Goal: Use online tool/utility: Utilize a website feature to perform a specific function

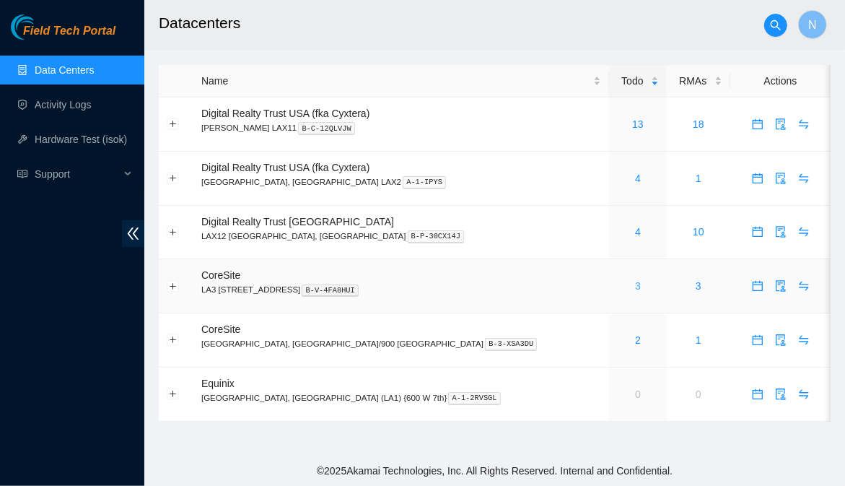
click at [635, 290] on link "3" at bounding box center [638, 286] width 6 height 12
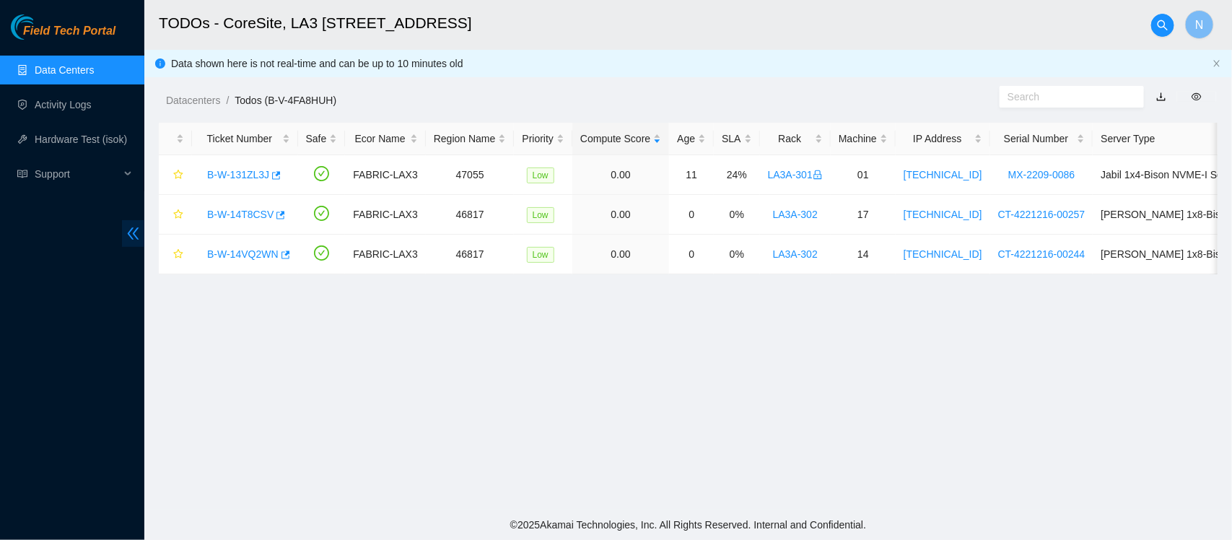
click at [135, 231] on icon "double-left" at bounding box center [134, 233] width 12 height 12
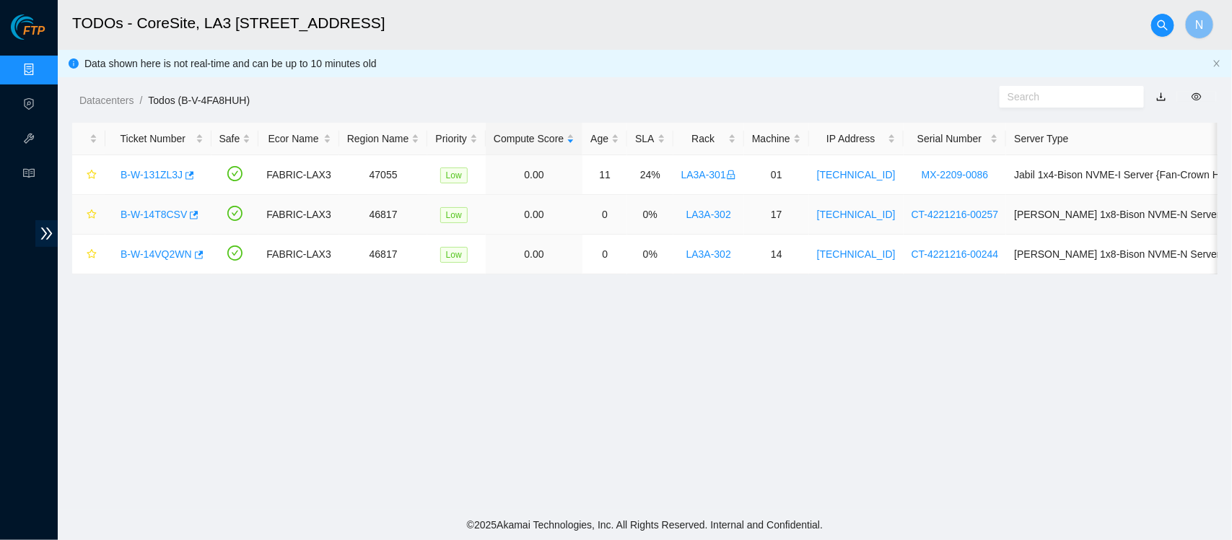
click at [150, 217] on link "B-W-14T8CSV" at bounding box center [154, 215] width 66 height 12
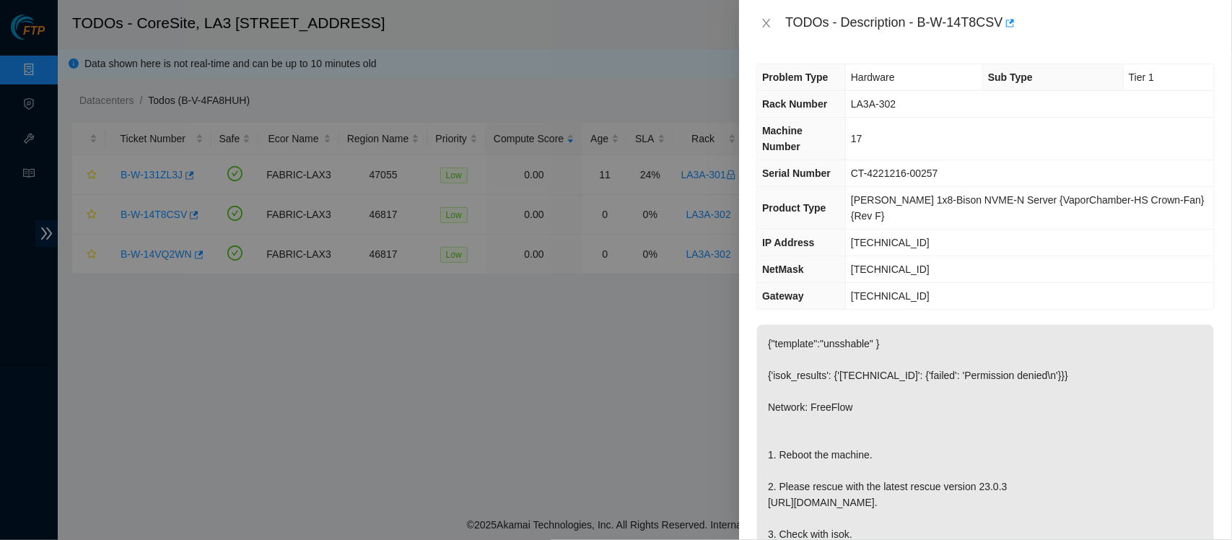
click at [844, 289] on div "Problem Type Hardware Sub Type Tier 1 Rack Number LA3A-302 Machine Number 17 Se…" at bounding box center [985, 293] width 493 height 494
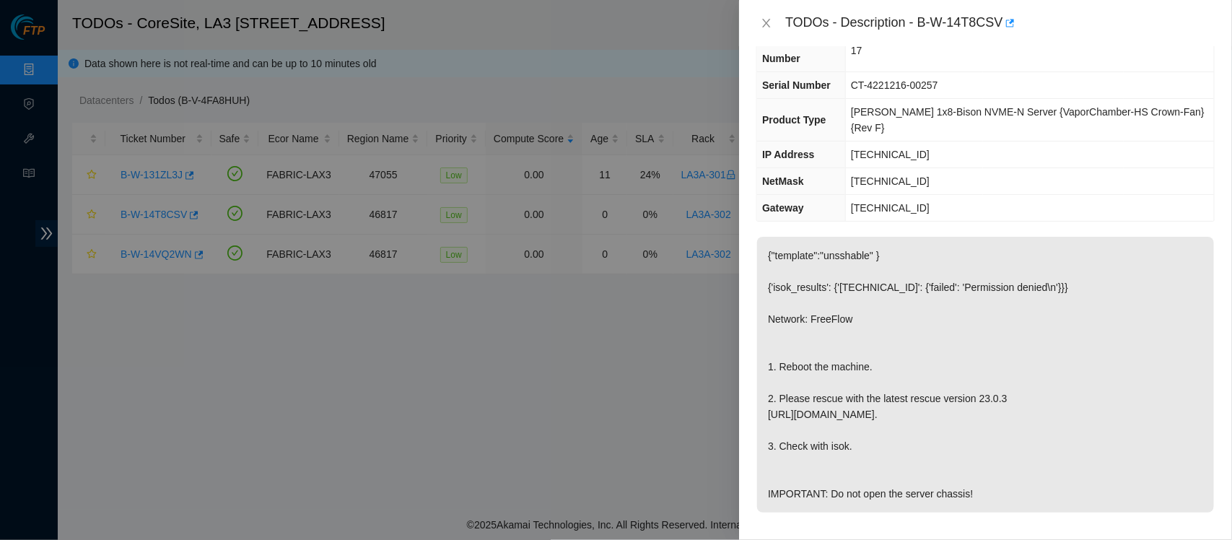
scroll to position [91, 0]
click at [844, 319] on p "{"template":"unsshable" } {'isok_results': {'[TECHNICAL_ID]': {'failed': 'Permi…" at bounding box center [985, 372] width 457 height 276
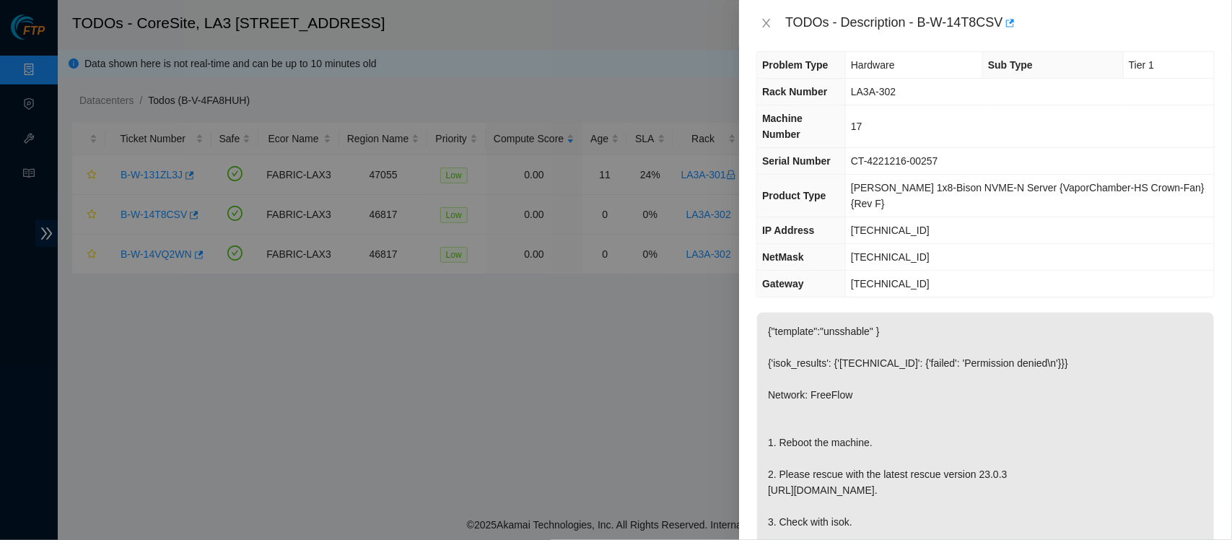
scroll to position [0, 0]
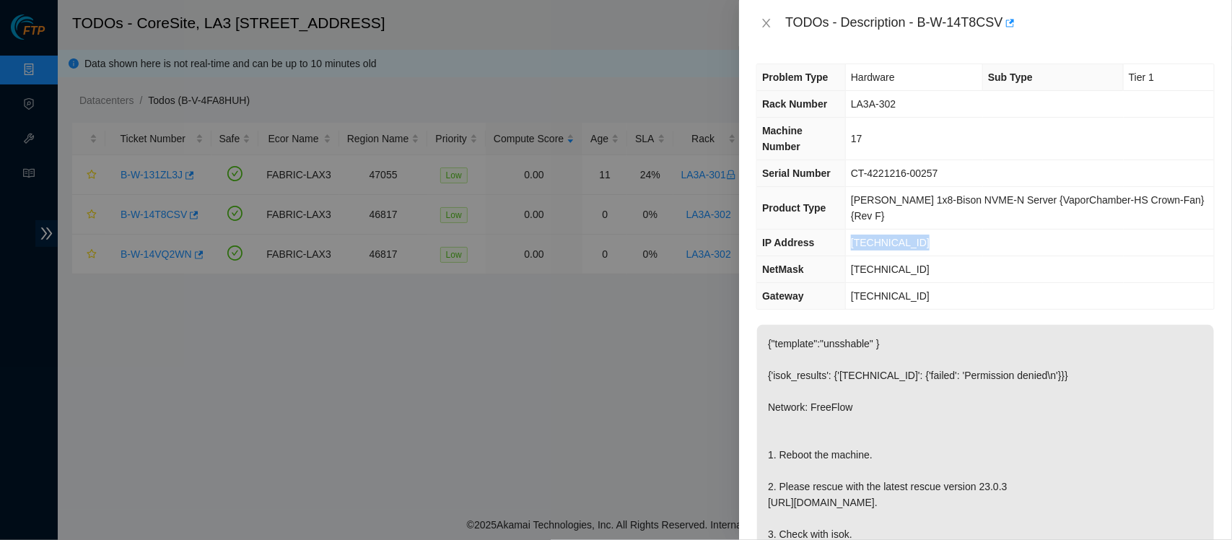
drag, startPoint x: 935, startPoint y: 214, endPoint x: 864, endPoint y: 215, distance: 71.5
click at [844, 229] on td "[TECHNICAL_ID]" at bounding box center [1030, 242] width 368 height 27
copy span "[TECHNICAL_ID]"
click at [844, 256] on td "[TECHNICAL_ID]" at bounding box center [1030, 269] width 368 height 27
drag, startPoint x: 945, startPoint y: 237, endPoint x: 862, endPoint y: 236, distance: 83.0
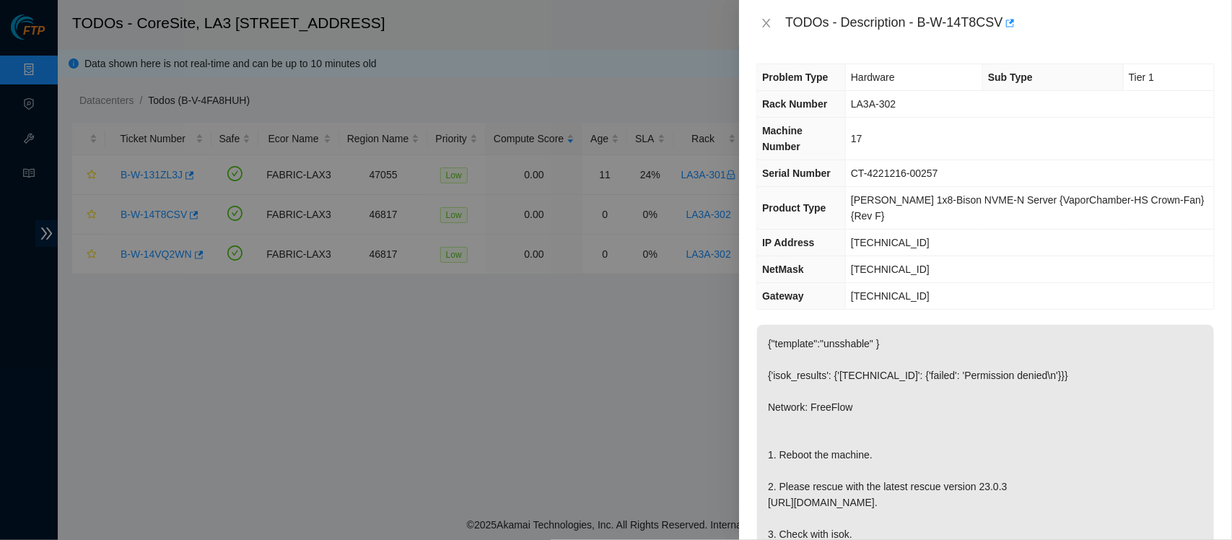
click at [844, 256] on td "[TECHNICAL_ID]" at bounding box center [1030, 269] width 368 height 27
copy span "[TECHNICAL_ID]"
click at [761, 24] on icon "close" at bounding box center [767, 23] width 12 height 12
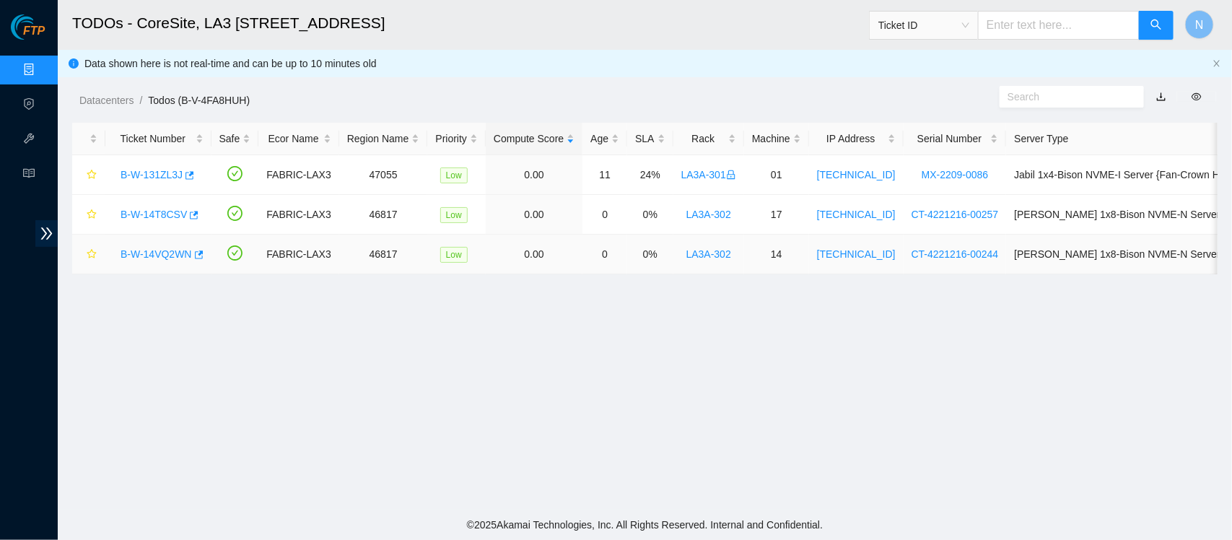
click at [155, 258] on link "B-W-14VQ2WN" at bounding box center [156, 254] width 71 height 12
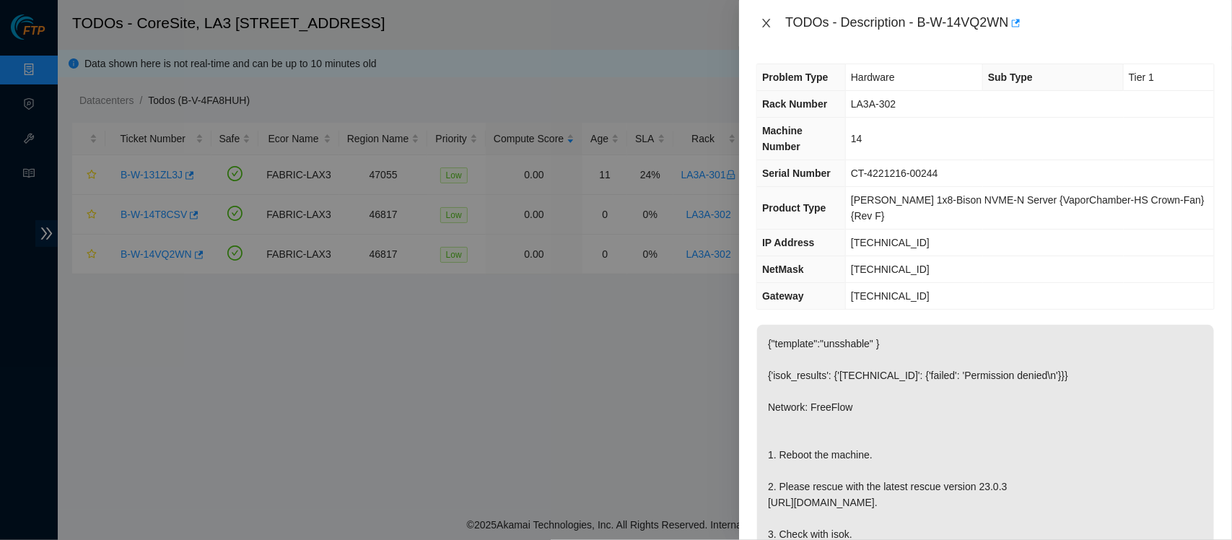
click at [761, 20] on icon "close" at bounding box center [767, 23] width 12 height 12
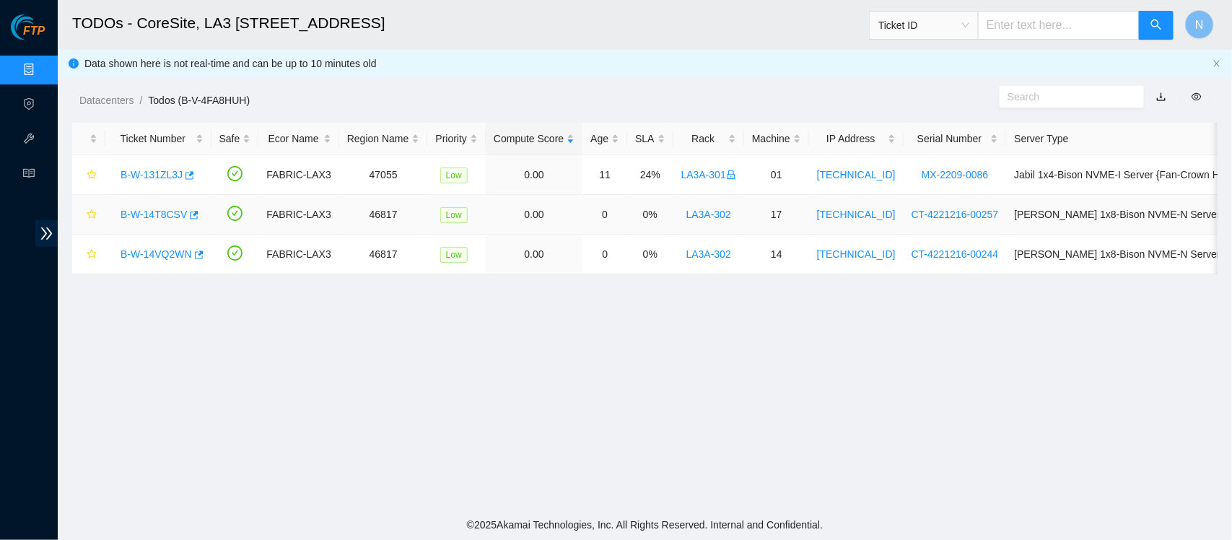
click at [161, 211] on link "B-W-14T8CSV" at bounding box center [154, 215] width 66 height 12
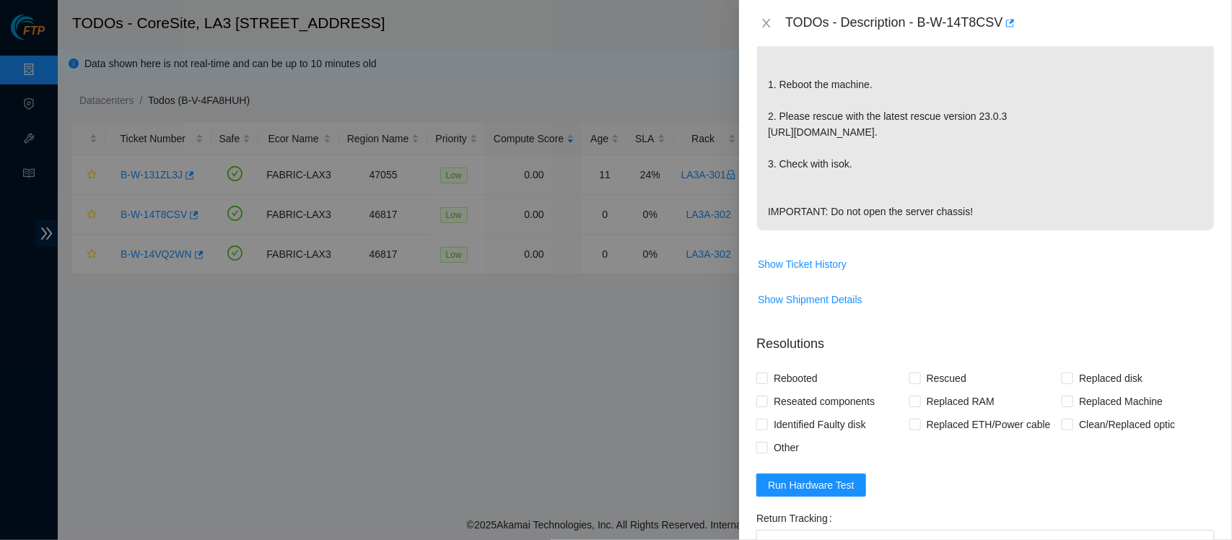
scroll to position [375, 0]
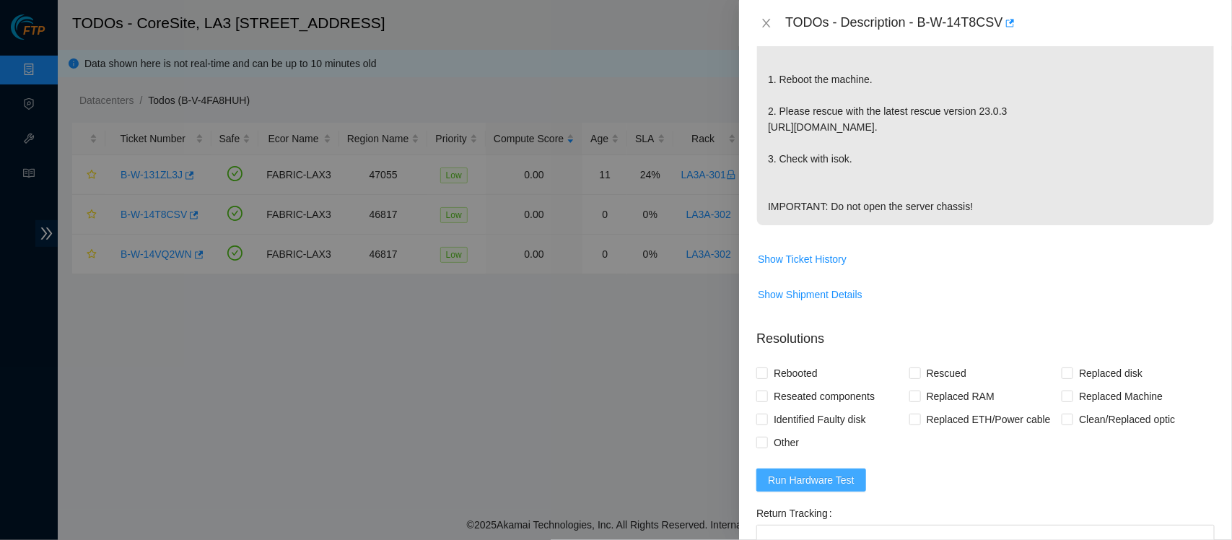
click at [844, 475] on button "Run Hardware Test" at bounding box center [811, 479] width 110 height 23
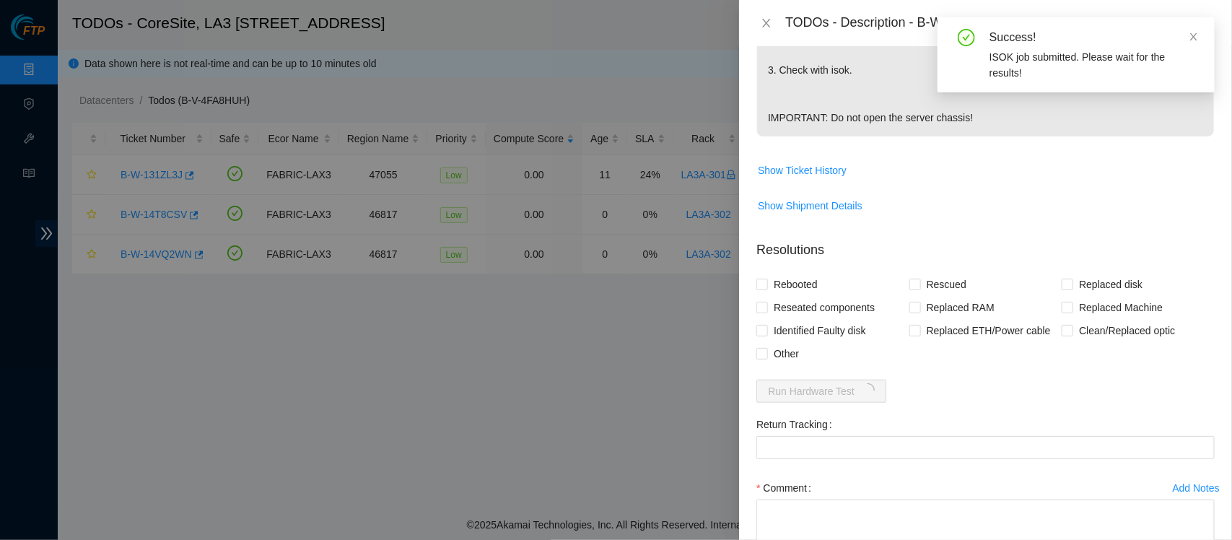
scroll to position [500, 0]
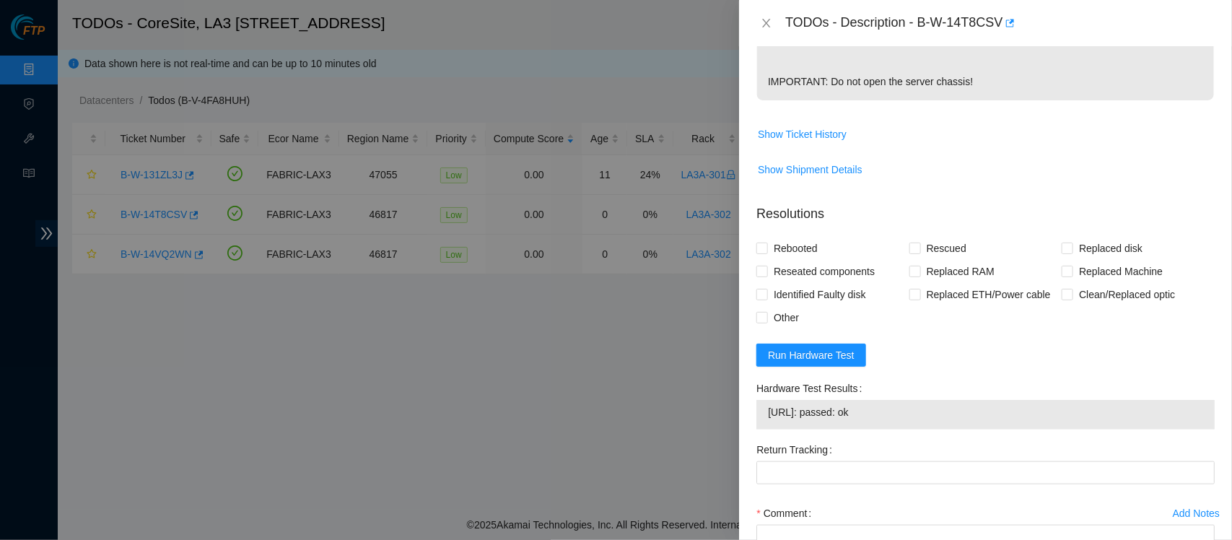
drag, startPoint x: 885, startPoint y: 411, endPoint x: 763, endPoint y: 413, distance: 122.7
click at [763, 413] on div "[URL]: passed: ok" at bounding box center [985, 415] width 458 height 30
copy tbody "[URL]: passed: ok"
click at [844, 448] on div "Problem Type Hardware Sub Type Tier 1 Rack Number LA3A-302 Machine Number 17 Se…" at bounding box center [985, 293] width 493 height 494
click at [844, 142] on span "Show Ticket History" at bounding box center [985, 134] width 457 height 23
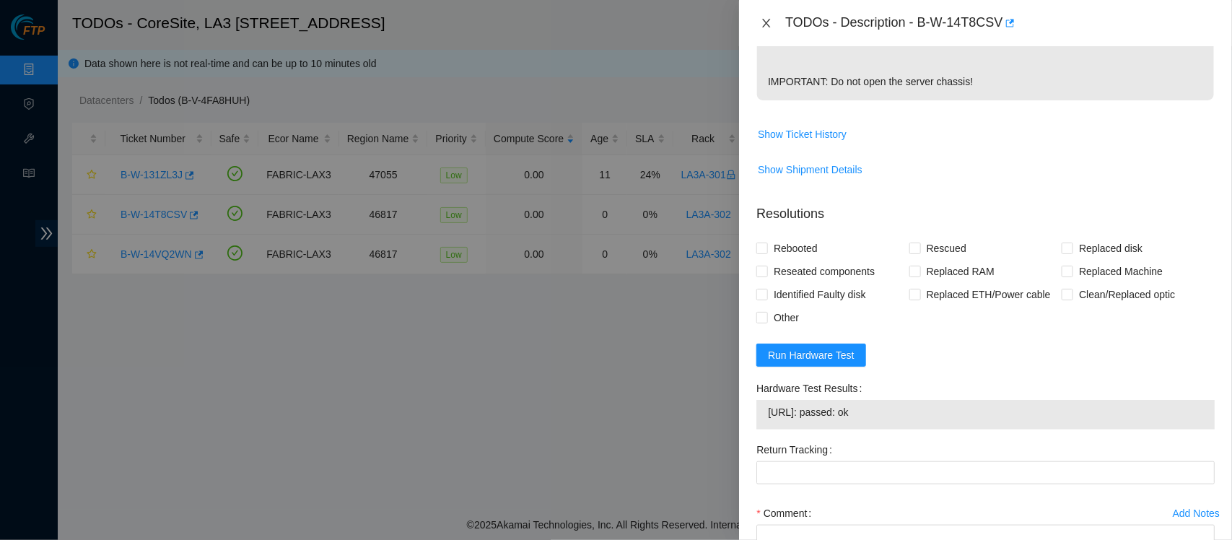
click at [766, 20] on icon "close" at bounding box center [767, 23] width 12 height 12
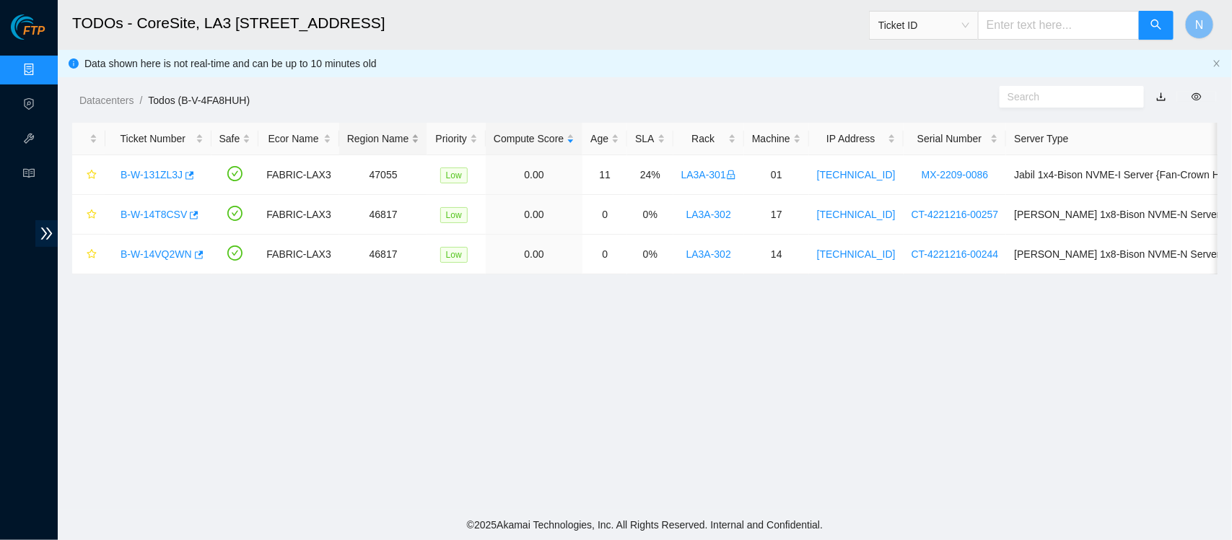
scroll to position [434, 0]
click at [152, 250] on link "B-W-14VQ2WN" at bounding box center [156, 254] width 71 height 12
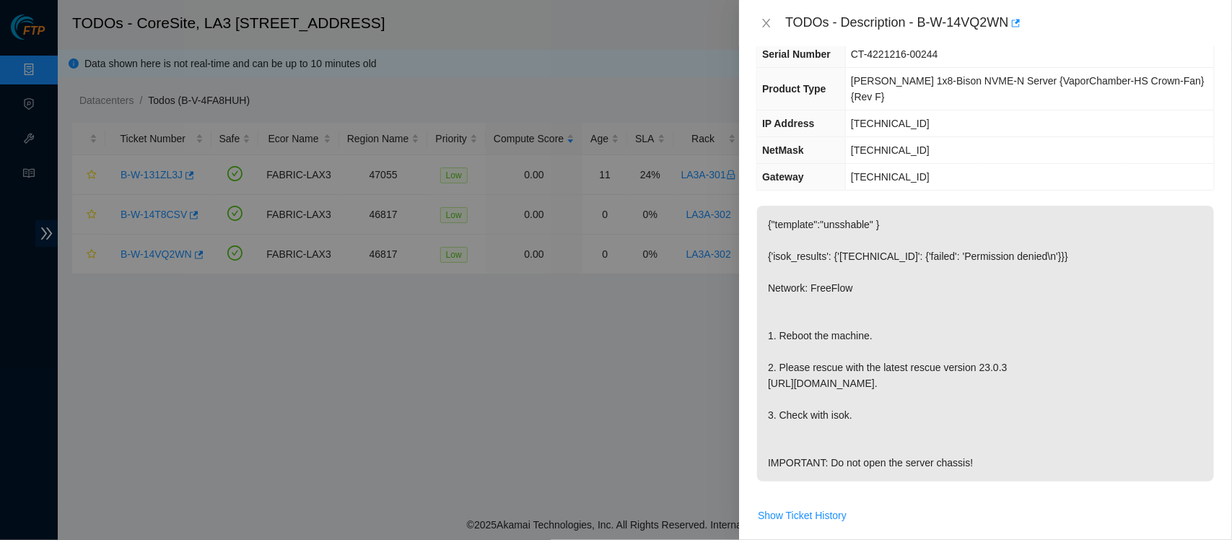
scroll to position [0, 0]
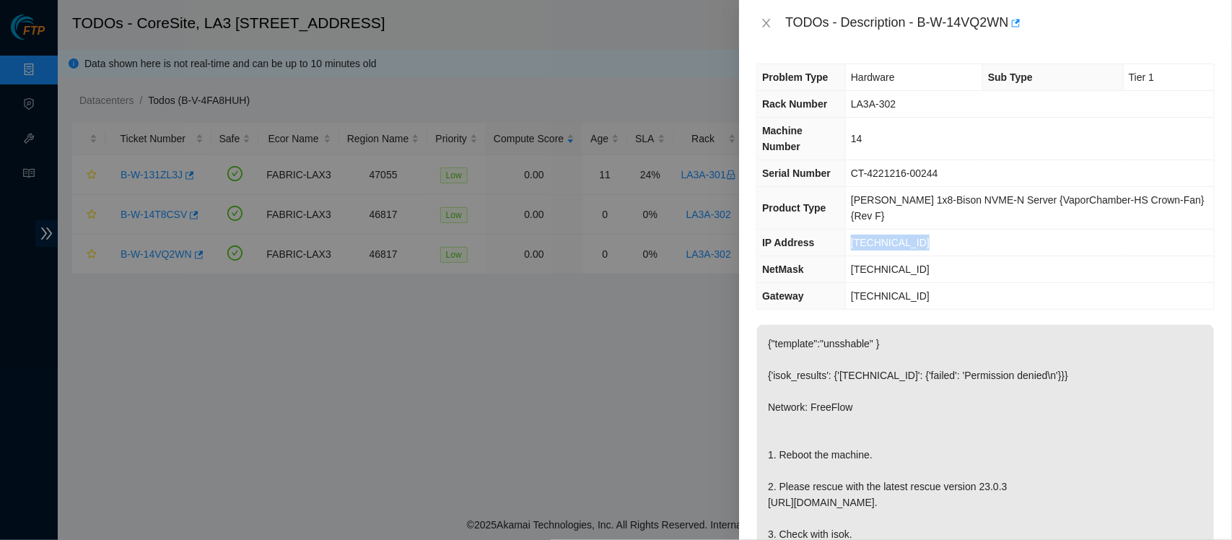
drag, startPoint x: 932, startPoint y: 214, endPoint x: 857, endPoint y: 216, distance: 74.4
click at [844, 229] on td "[TECHNICAL_ID]" at bounding box center [1030, 242] width 368 height 27
copy span "[TECHNICAL_ID]"
drag, startPoint x: 935, startPoint y: 239, endPoint x: 845, endPoint y: 243, distance: 90.3
click at [844, 256] on tr "NetMask [TECHNICAL_ID]" at bounding box center [985, 269] width 457 height 27
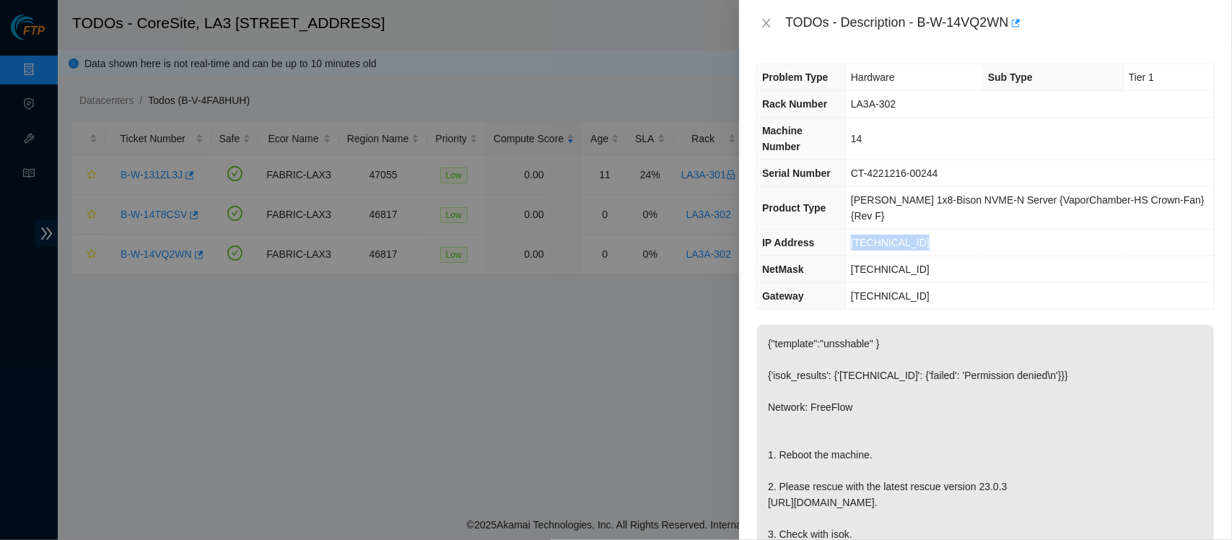
copy tr "[TECHNICAL_ID]"
click at [844, 256] on td "[TECHNICAL_ID]" at bounding box center [1030, 269] width 368 height 27
click at [844, 369] on p "{"template":"unsshable" } {'isok_results': {'[TECHNICAL_ID]': {'failed': 'Permi…" at bounding box center [985, 463] width 457 height 276
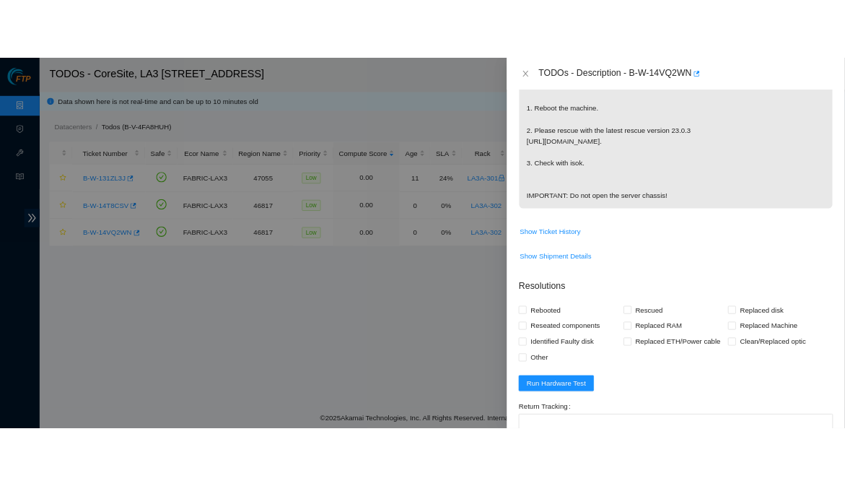
scroll to position [406, 0]
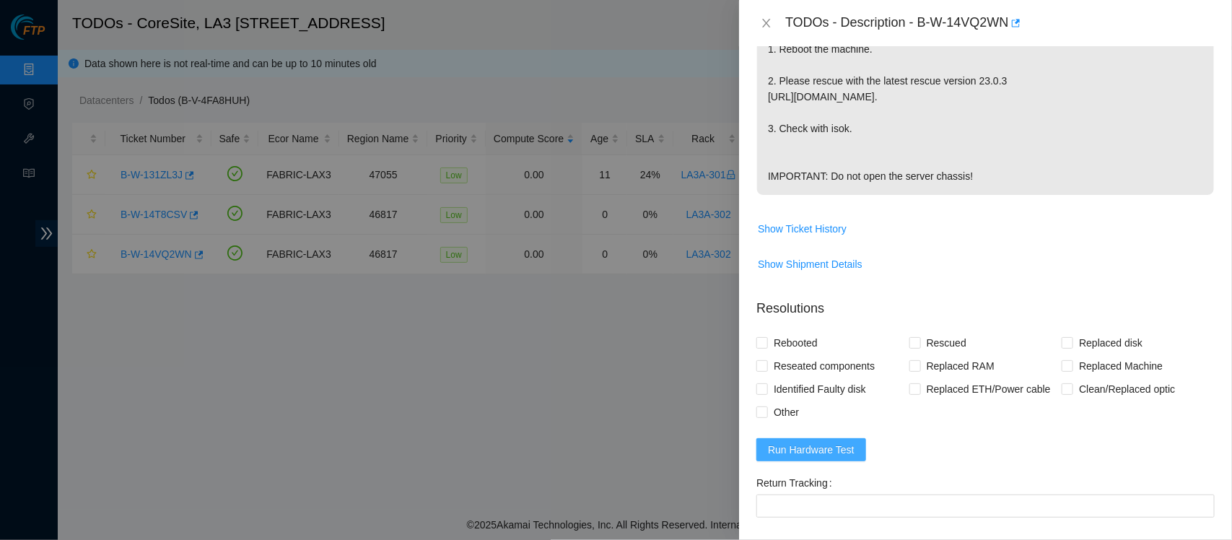
click at [841, 447] on span "Run Hardware Test" at bounding box center [811, 450] width 87 height 16
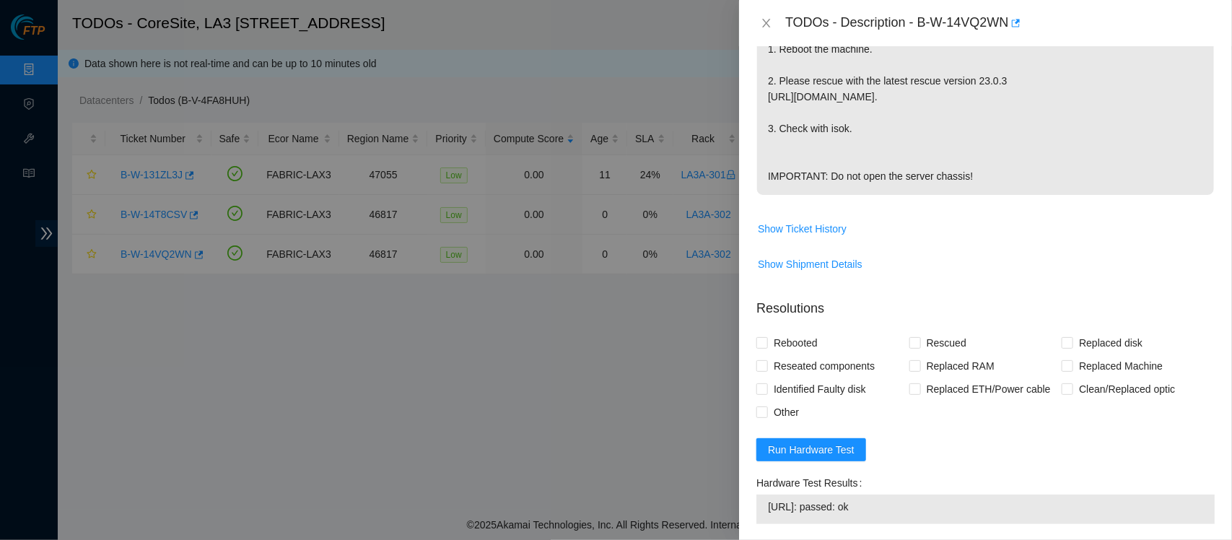
drag, startPoint x: 892, startPoint y: 506, endPoint x: 755, endPoint y: 509, distance: 137.2
click at [755, 485] on div "Hardware Test Results [URL]: passed: ok" at bounding box center [985, 501] width 470 height 61
copy tbody "[URL]: passed: ok"
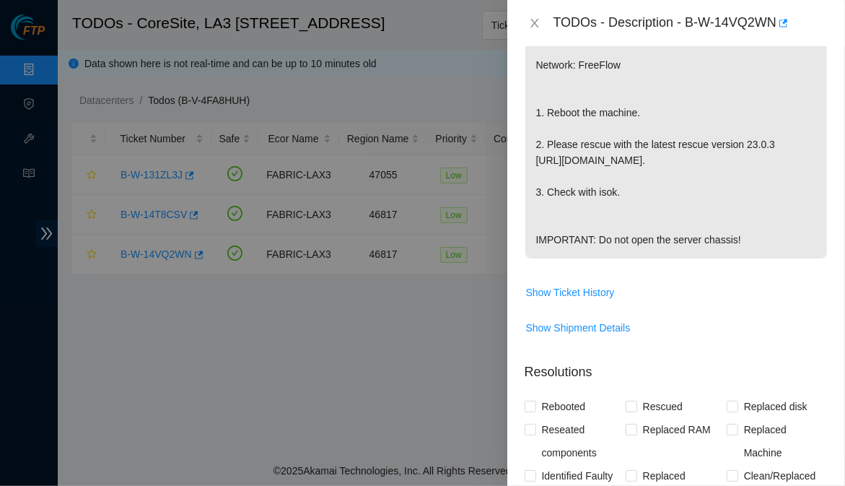
scroll to position [470, 0]
